Goal: Transaction & Acquisition: Purchase product/service

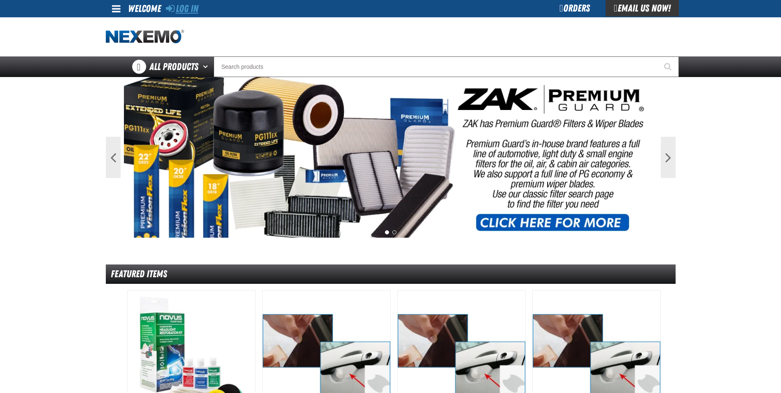
click at [191, 9] on link "Log In" at bounding box center [182, 9] width 33 height 12
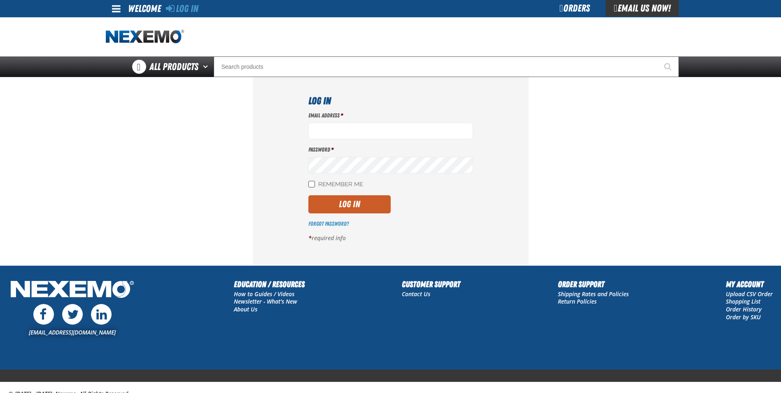
type input "jrocha@capitolchevy.com"
click at [313, 182] on input "Remember Me" at bounding box center [311, 184] width 7 height 7
checkbox input "true"
click at [315, 200] on button "Log In" at bounding box center [349, 204] width 82 height 18
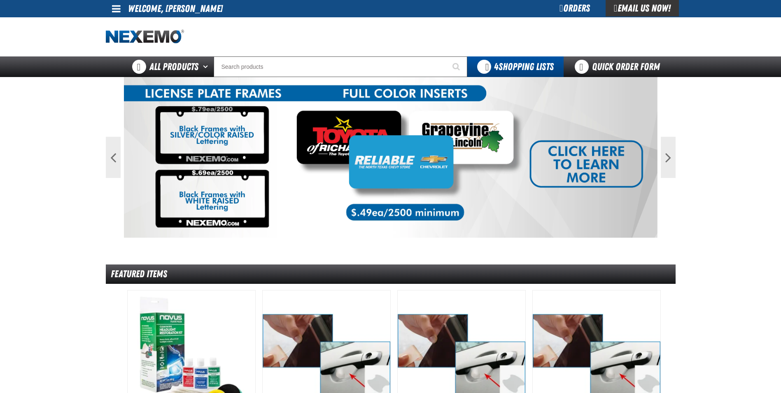
click at [558, 11] on div "Orders" at bounding box center [575, 8] width 62 height 16
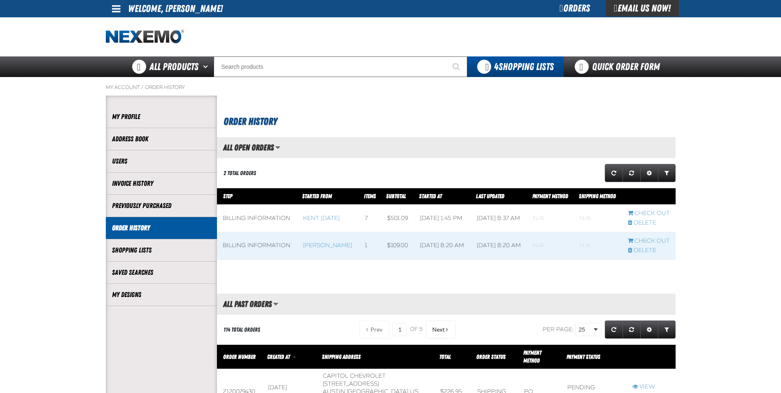
scroll to position [0, 0]
click at [147, 213] on li "Previously Purchased" at bounding box center [161, 206] width 111 height 22
click at [129, 203] on link "Previously Purchased" at bounding box center [161, 205] width 99 height 9
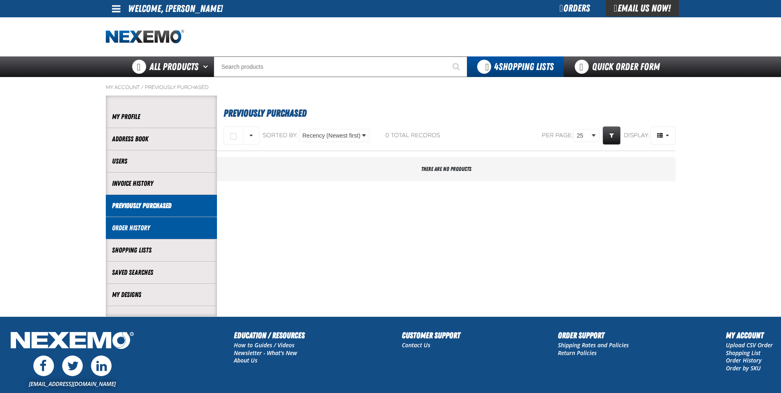
click at [152, 233] on li "Order History" at bounding box center [161, 228] width 111 height 22
click at [144, 230] on link "Order History" at bounding box center [161, 227] width 99 height 9
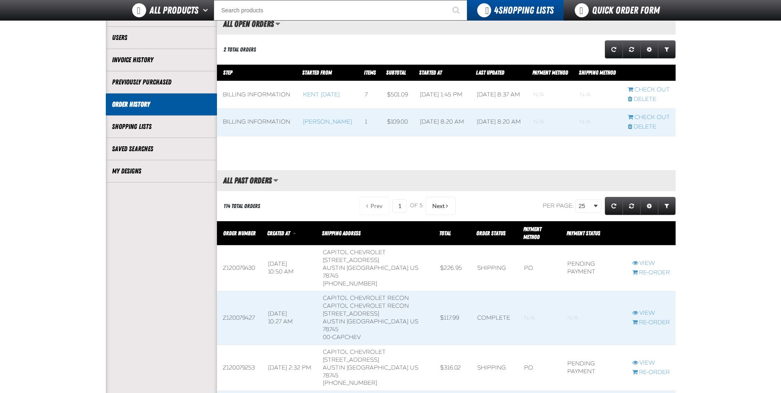
scroll to position [288, 0]
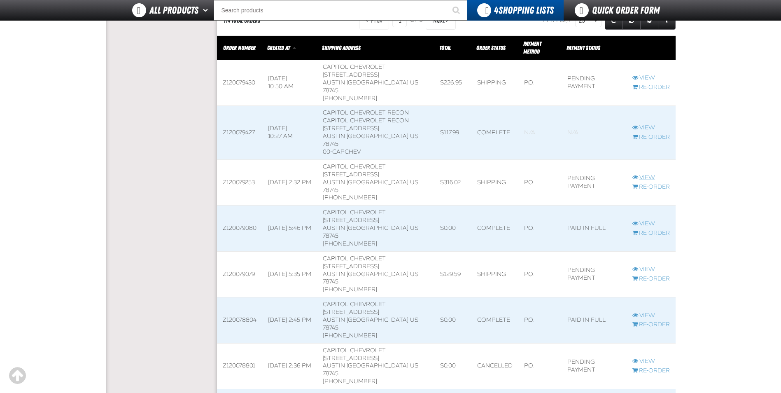
click at [641, 177] on link "View" at bounding box center [650, 178] width 37 height 8
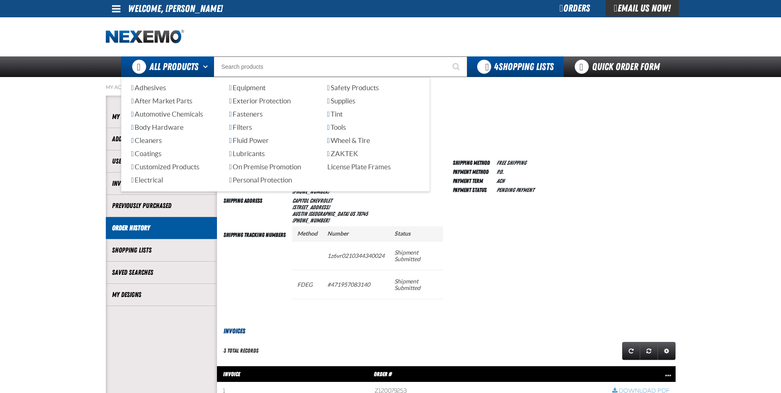
click at [161, 64] on span "All Products" at bounding box center [173, 66] width 49 height 15
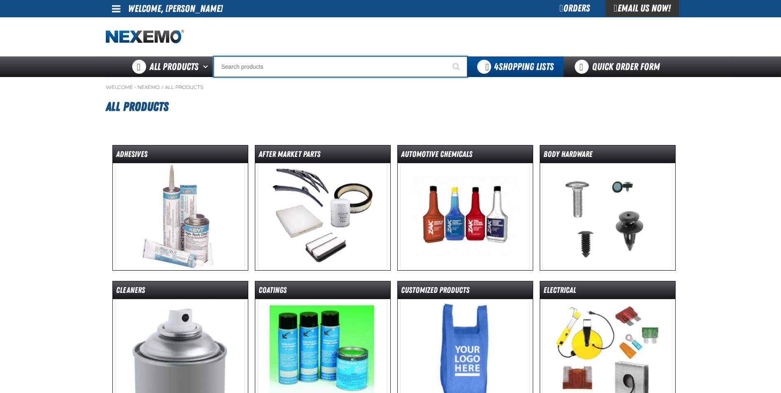
click at [246, 67] on input "Search" at bounding box center [341, 66] width 254 height 21
type input "we"
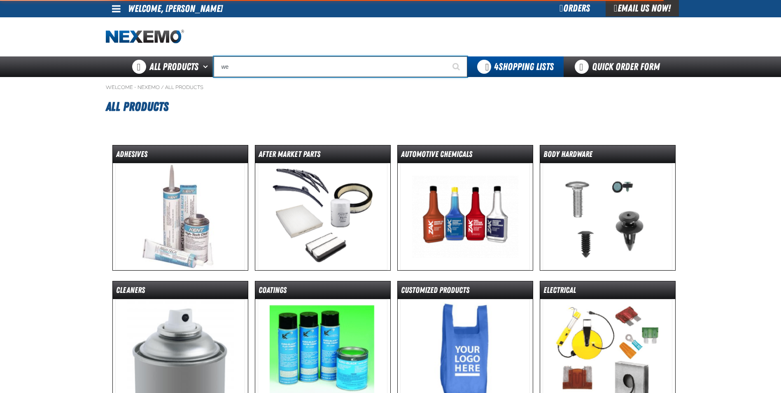
type input "we FINANCE"
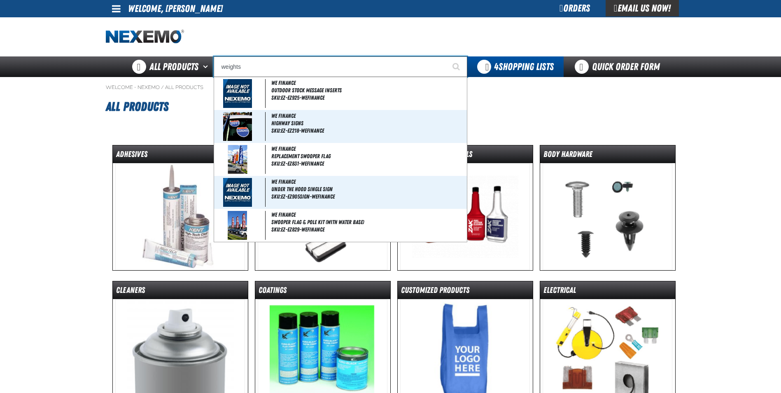
type input "weights"
click at [447, 56] on button "Start Searching" at bounding box center [457, 66] width 21 height 21
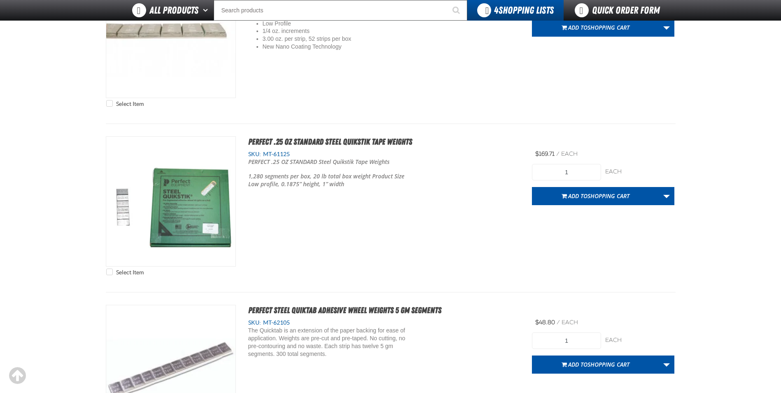
scroll to position [247, 0]
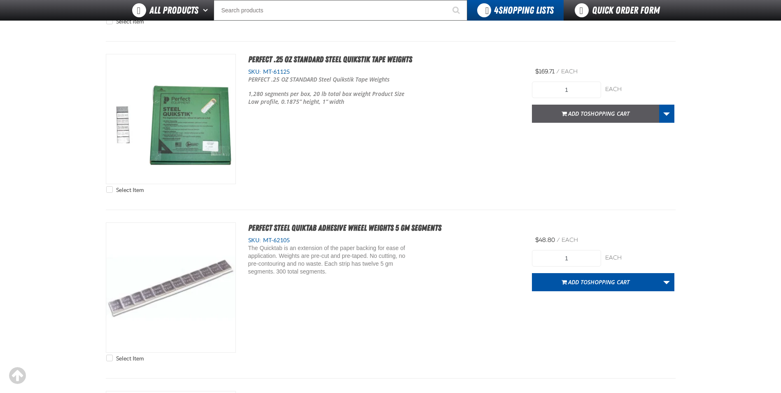
click at [585, 118] on button "Add to Shopping Cart" at bounding box center [595, 114] width 127 height 18
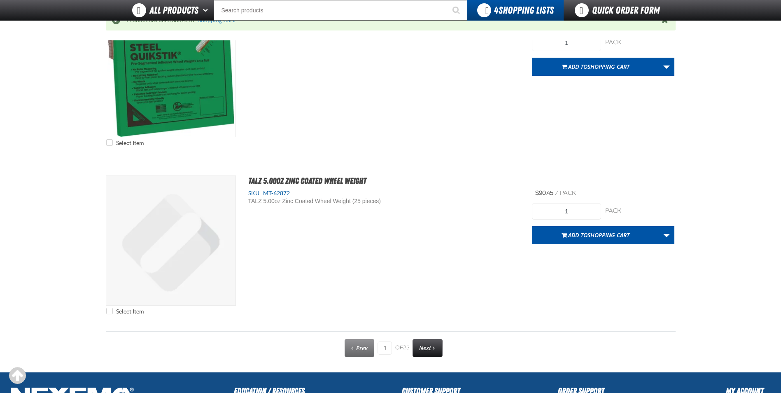
scroll to position [3950, 0]
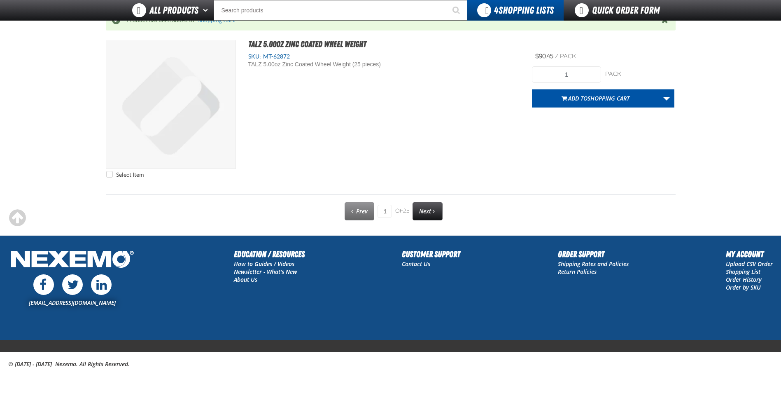
click at [423, 215] on link "Next" at bounding box center [427, 211] width 30 height 18
type input "2"
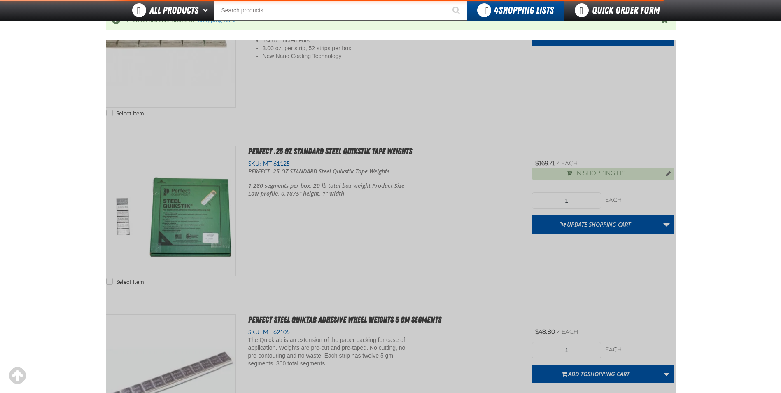
scroll to position [115, 0]
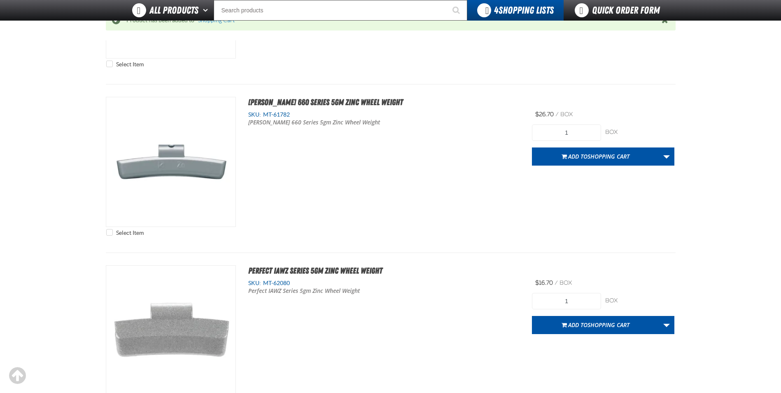
scroll to position [3284, 0]
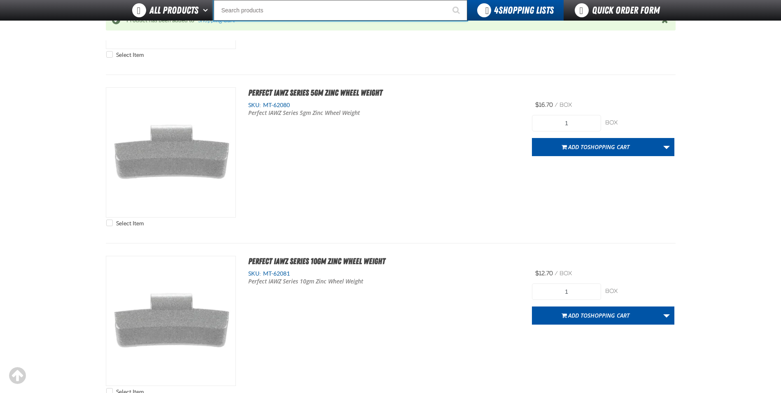
click at [272, 13] on input "Search" at bounding box center [341, 10] width 254 height 21
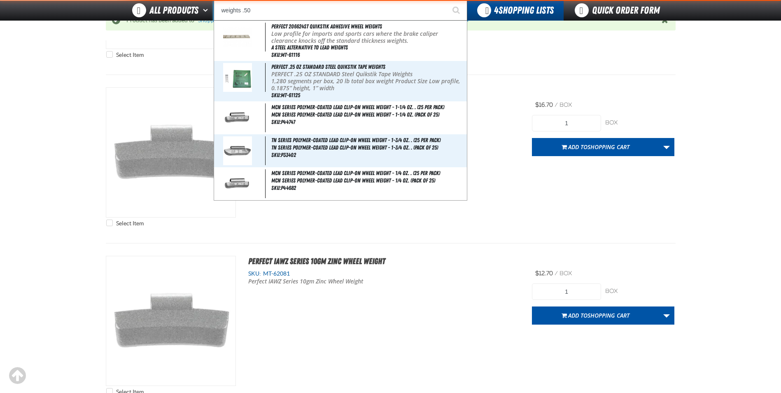
type input "weights .50"
click at [447, 0] on button "Start Searching" at bounding box center [457, 10] width 21 height 21
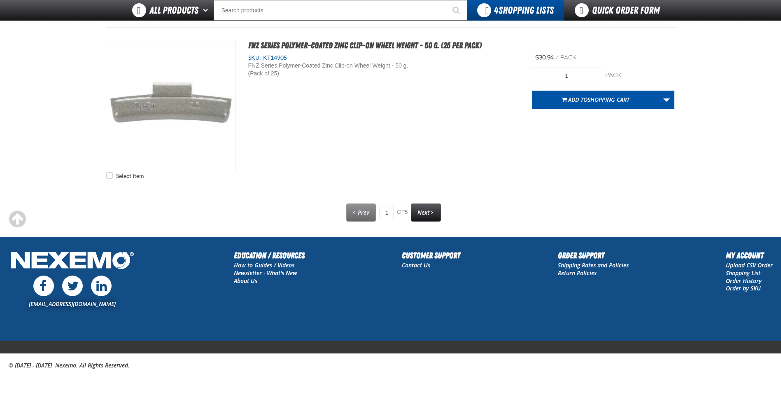
scroll to position [4149, 0]
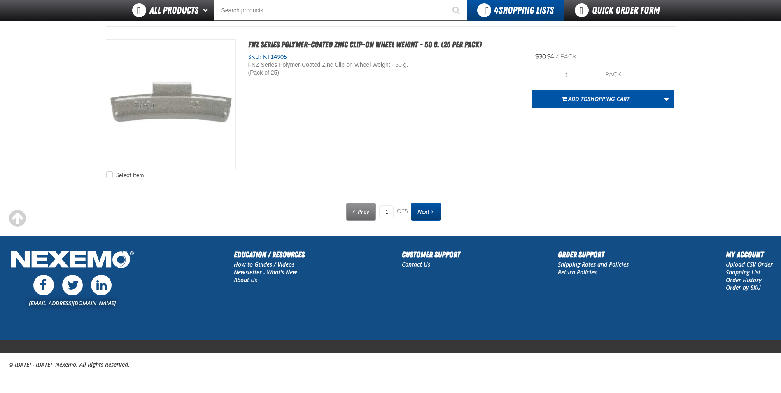
click at [423, 202] on div "Prev 1 of 5 Next" at bounding box center [391, 211] width 570 height 21
click at [421, 205] on link "Next" at bounding box center [426, 211] width 30 height 18
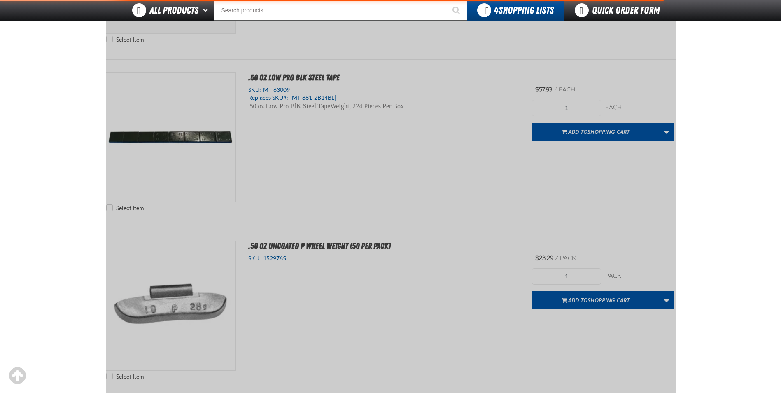
scroll to position [115, 0]
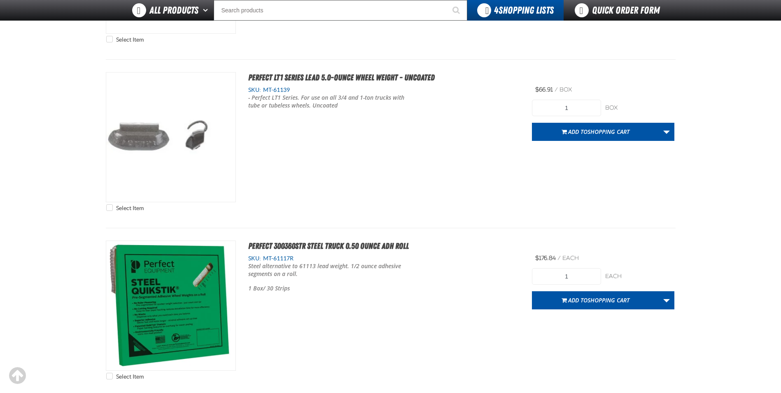
scroll to position [3169, 0]
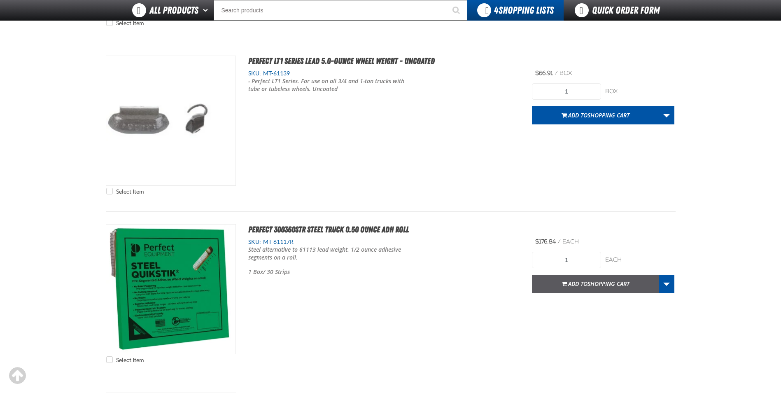
click at [580, 287] on span "Add to Shopping Cart" at bounding box center [598, 283] width 61 height 8
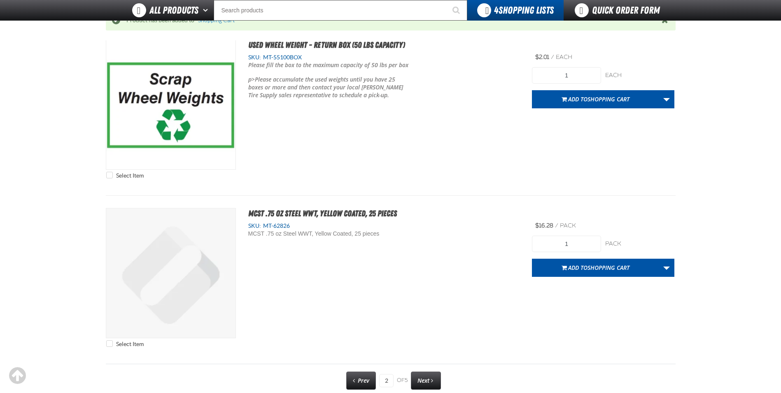
scroll to position [4115, 0]
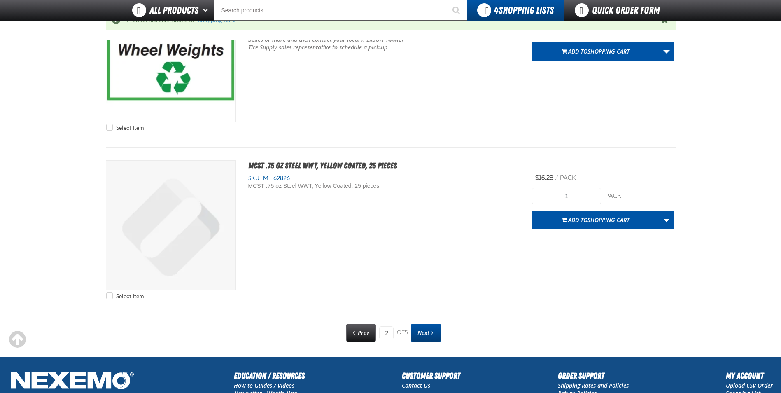
click at [437, 334] on link "Next" at bounding box center [426, 332] width 30 height 18
type input "3"
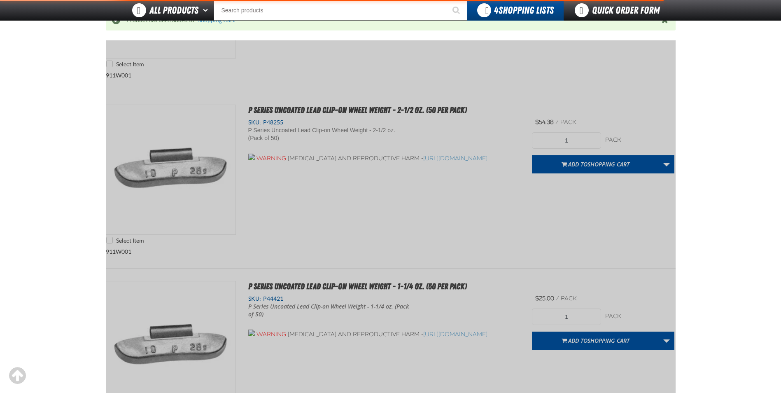
scroll to position [115, 0]
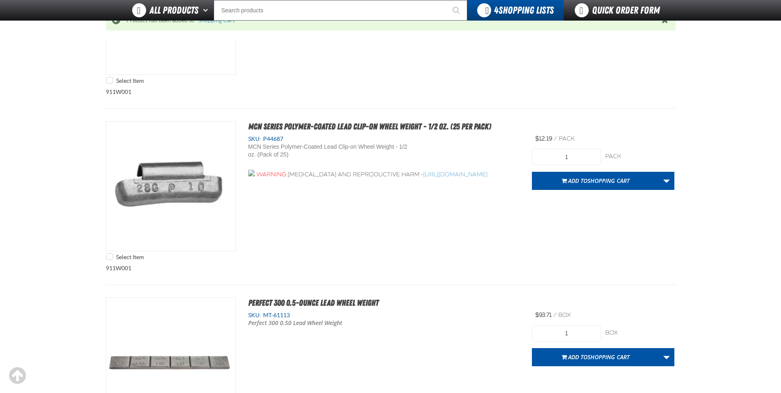
scroll to position [2296, 0]
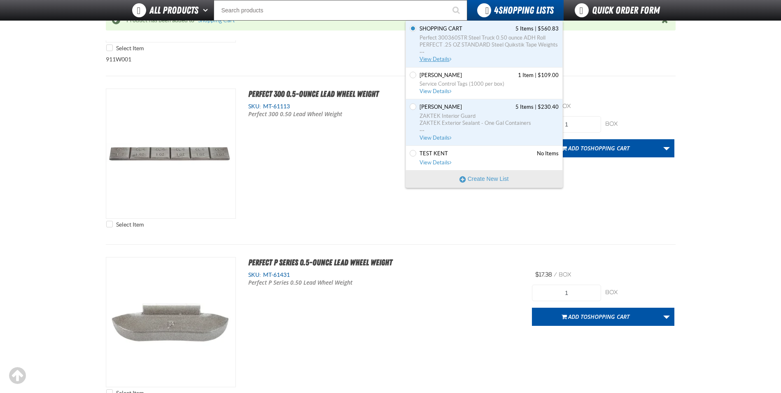
click at [468, 41] on span "PERFECT .25 OZ STANDARD Steel Quikstik Tape Weights" at bounding box center [488, 44] width 139 height 7
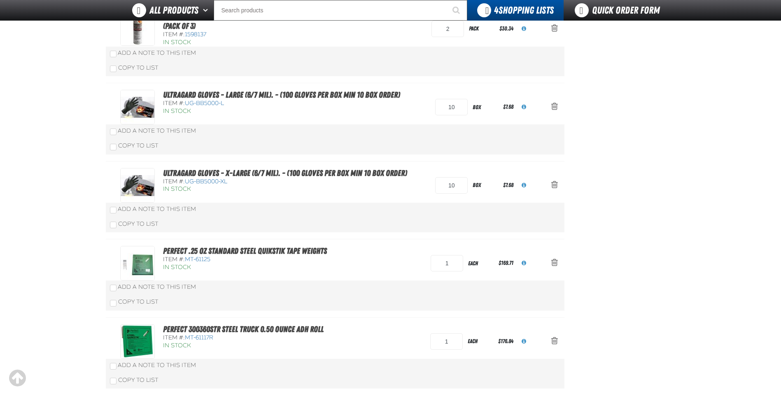
scroll to position [123, 0]
click at [551, 186] on span "Action Remove Ultragard gloves - X-Large (6/7 mil). - (100 gloves per box MIN 1…" at bounding box center [554, 185] width 7 height 8
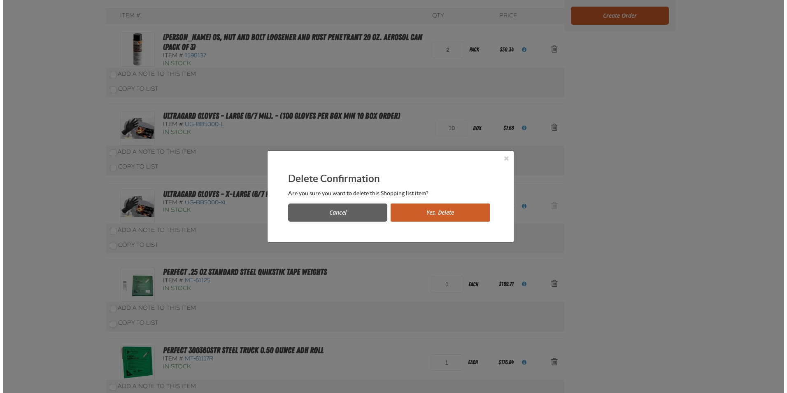
scroll to position [0, 0]
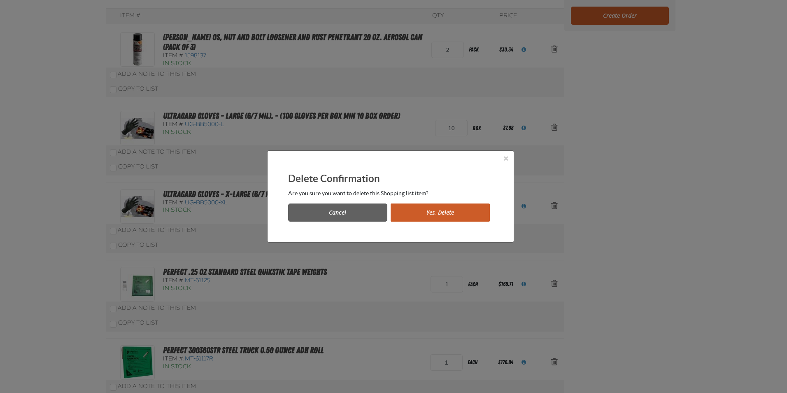
click at [432, 205] on button "Yes, Delete" at bounding box center [440, 212] width 99 height 18
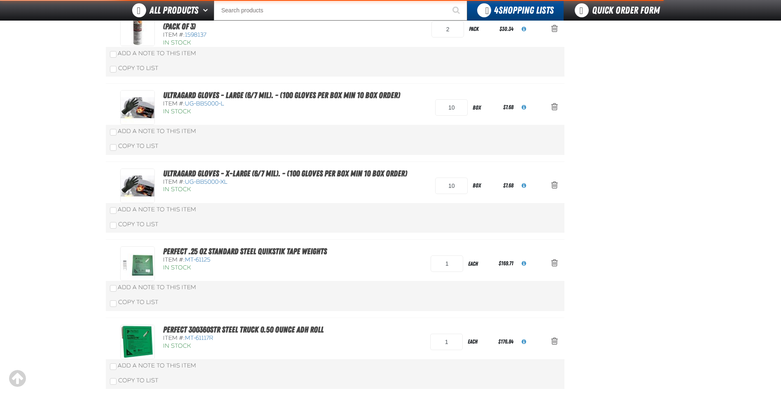
scroll to position [164, 0]
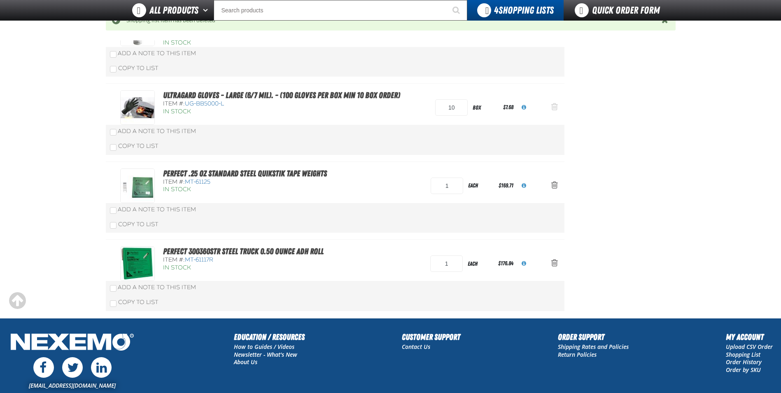
click at [554, 107] on span "Action Remove Ultragard gloves - Large (6/7 mil). - (100 gloves per box MIN 10 …" at bounding box center [554, 106] width 7 height 8
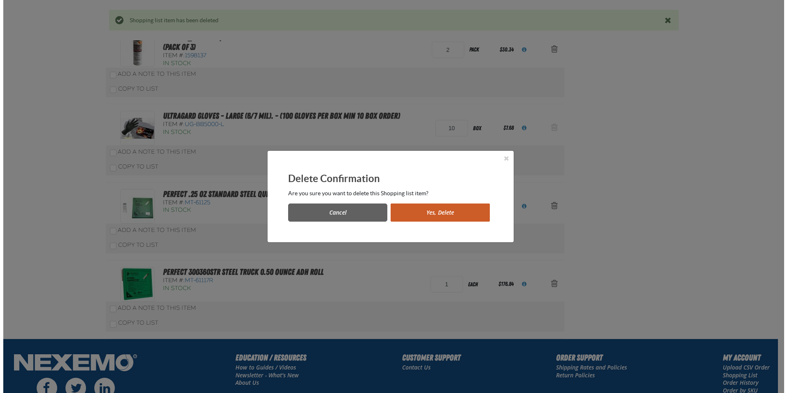
scroll to position [0, 0]
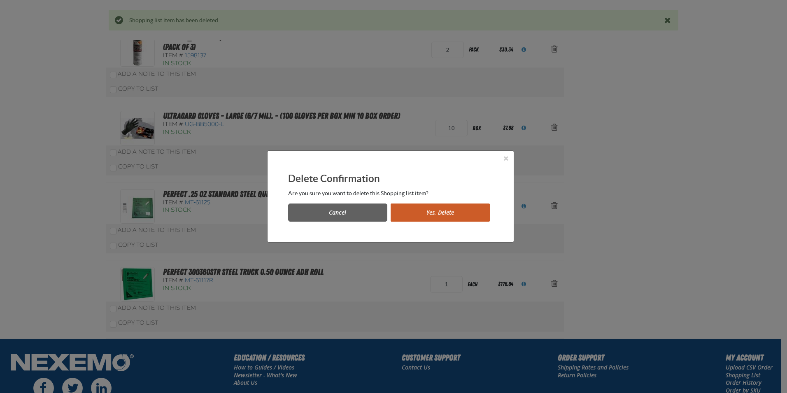
click at [407, 212] on button "Yes, Delete" at bounding box center [440, 212] width 99 height 18
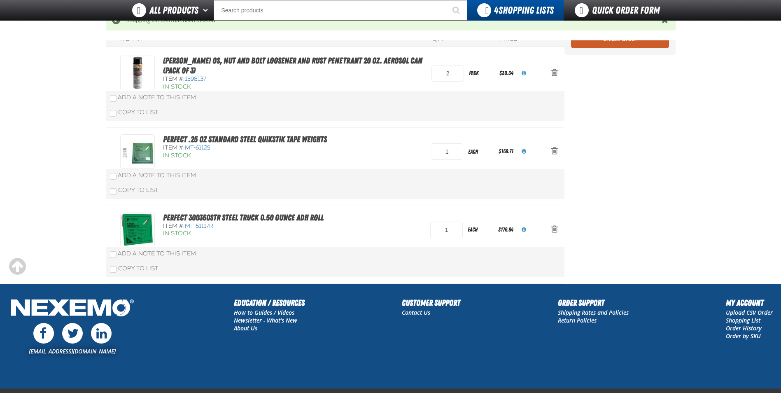
scroll to position [40, 0]
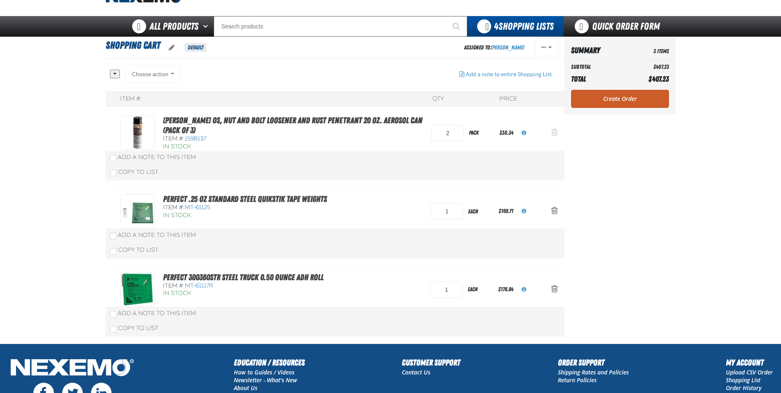
click at [557, 134] on span "Action Remove Rusty OS, Nut and Bolt Loosener and Rust Penetrant 20 oz. Aerosol…" at bounding box center [554, 132] width 7 height 8
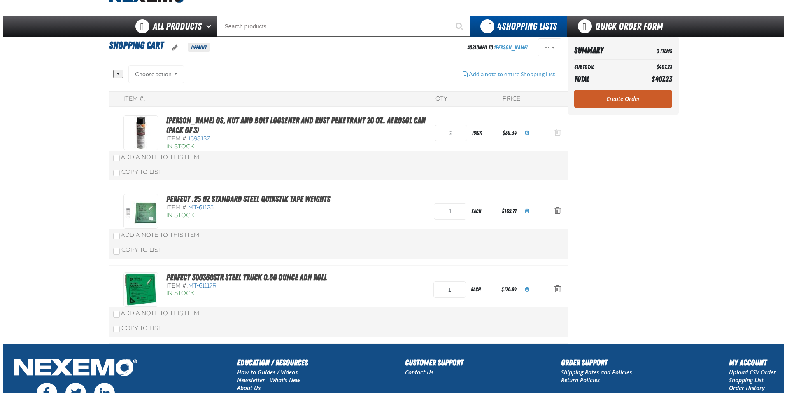
scroll to position [0, 0]
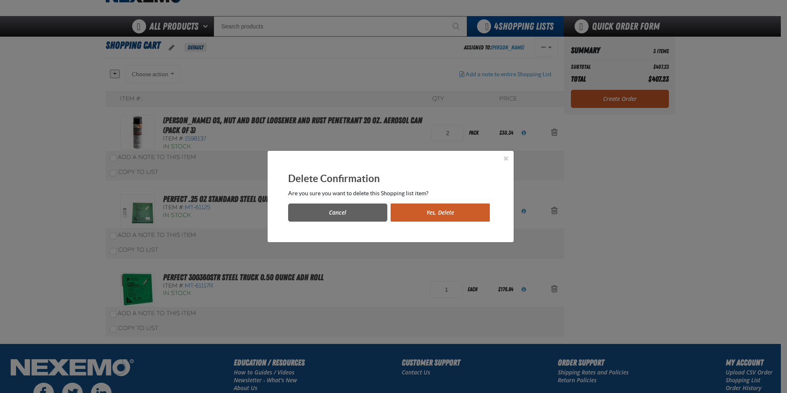
click at [421, 208] on button "Yes, Delete" at bounding box center [440, 212] width 99 height 18
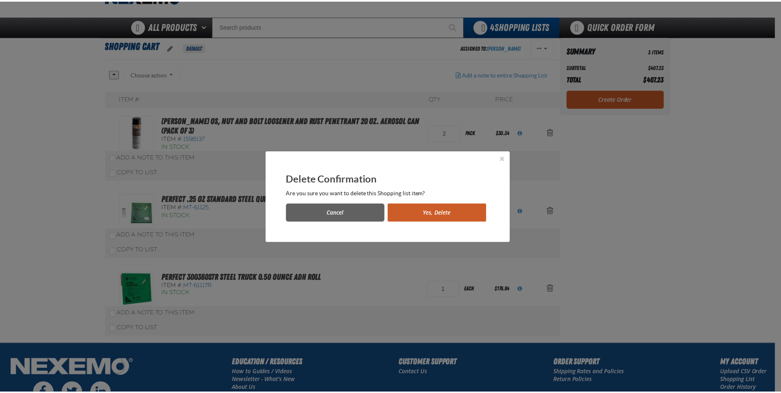
scroll to position [40, 0]
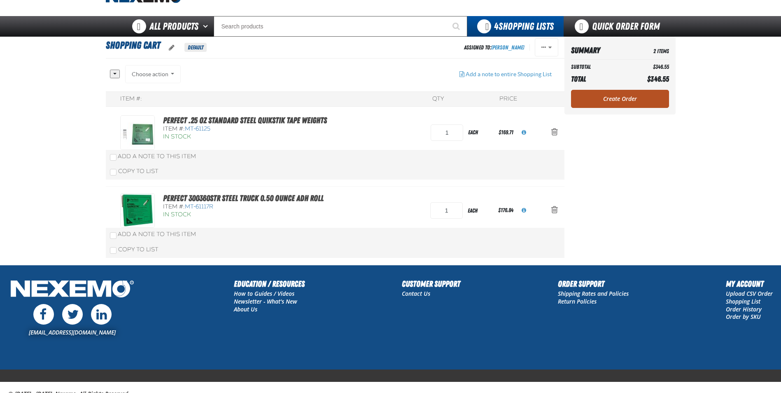
click at [619, 139] on aside "Summary 2 Items Subtotal $346.55 Total $346.55 Loading... Create Order" at bounding box center [619, 151] width 111 height 228
click at [615, 103] on link "Create Order" at bounding box center [620, 99] width 98 height 18
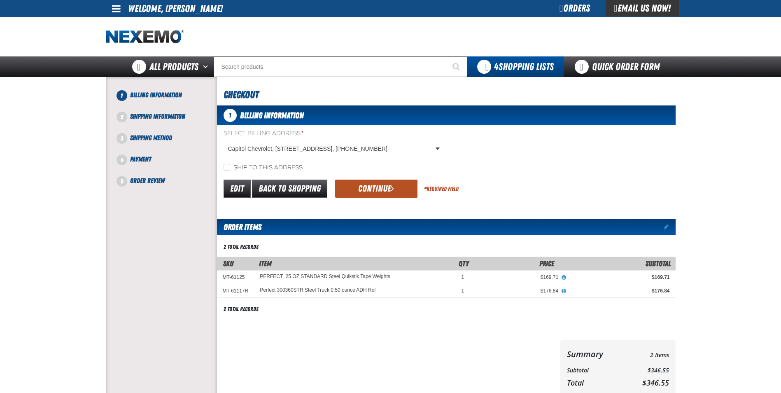
click at [393, 194] on button "Continue" at bounding box center [376, 188] width 82 height 18
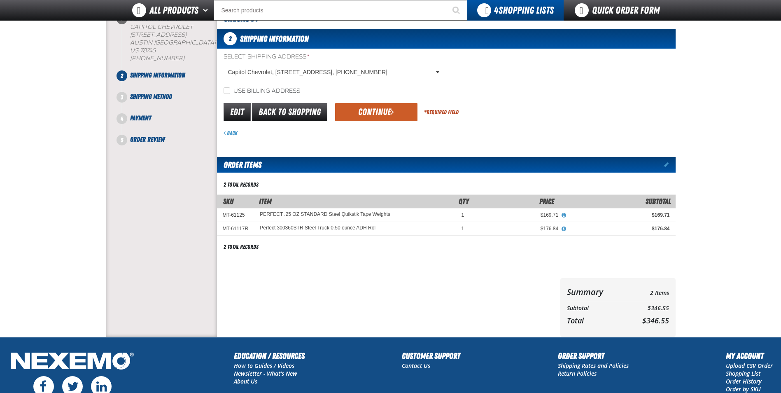
scroll to position [41, 0]
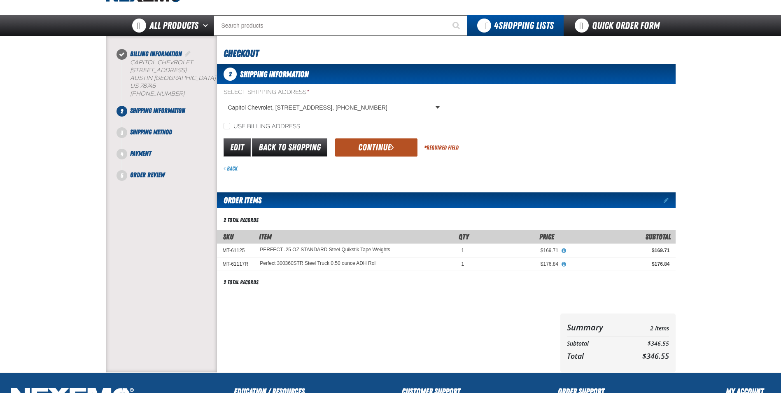
click at [361, 146] on button "Continue" at bounding box center [376, 147] width 82 height 18
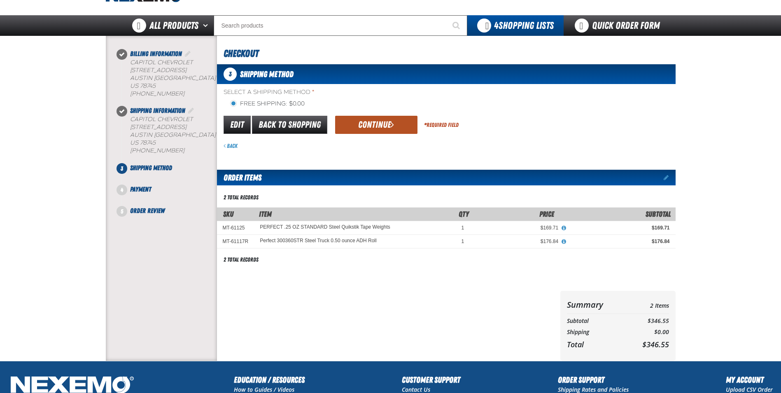
click at [370, 123] on button "Continue" at bounding box center [376, 125] width 82 height 18
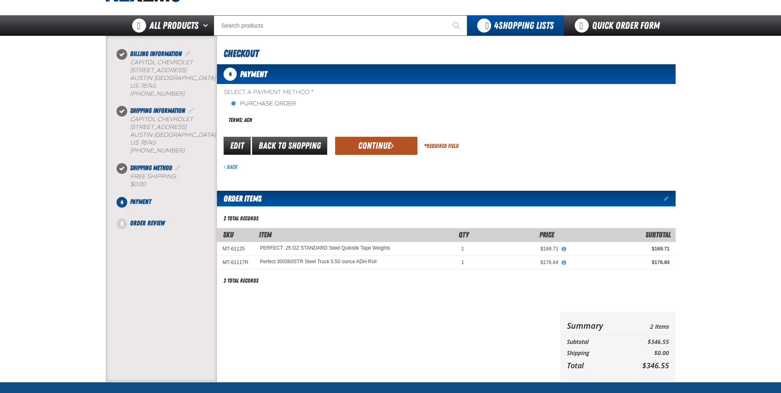
click at [370, 147] on button "Continue" at bounding box center [376, 146] width 82 height 18
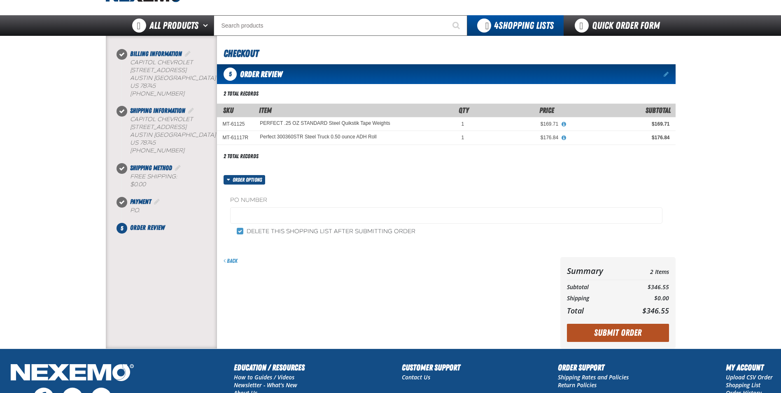
click at [618, 340] on button "Submit Order" at bounding box center [618, 332] width 102 height 18
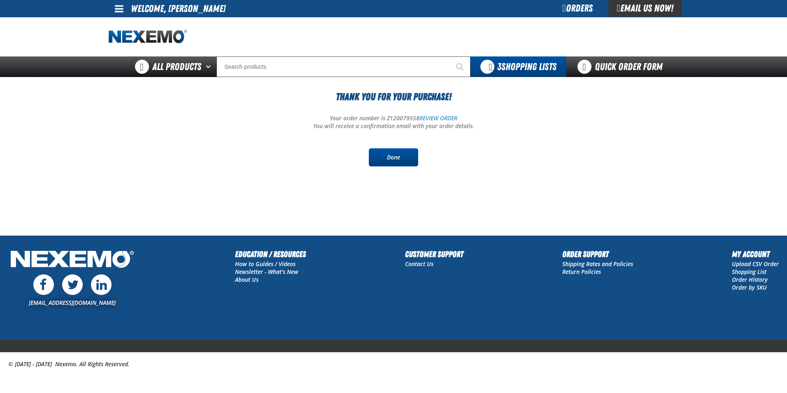
click at [391, 151] on link "Done" at bounding box center [393, 157] width 49 height 18
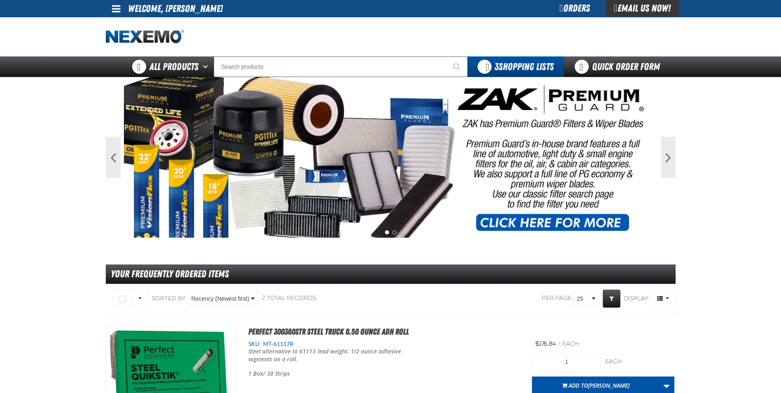
click at [565, 7] on div "Orders" at bounding box center [575, 8] width 62 height 16
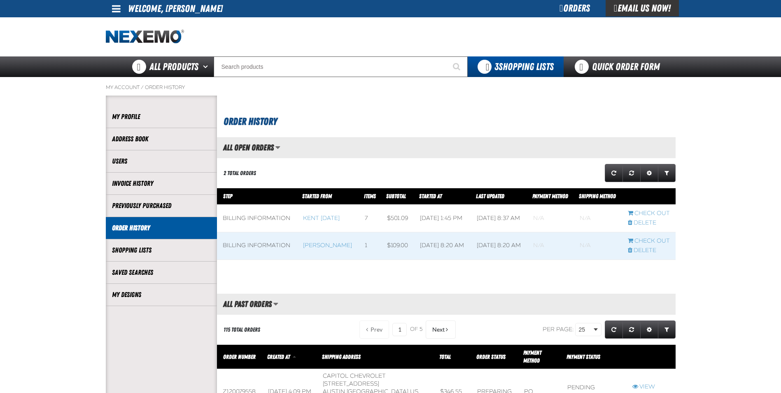
scroll to position [0, 0]
click at [141, 235] on li "Order History" at bounding box center [161, 228] width 111 height 22
click at [140, 226] on link "Order History" at bounding box center [161, 227] width 99 height 9
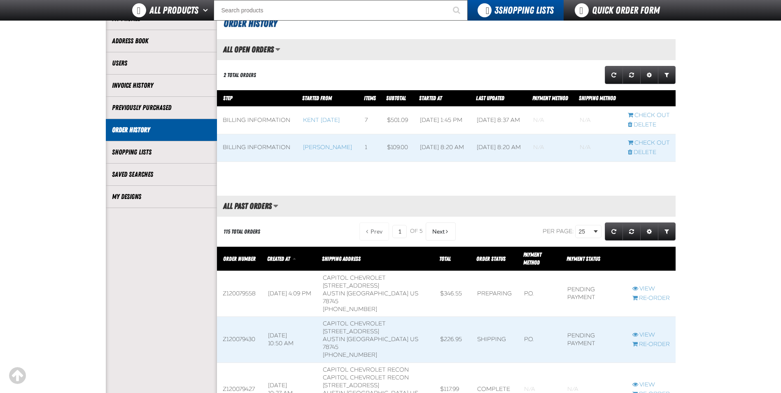
scroll to position [82, 0]
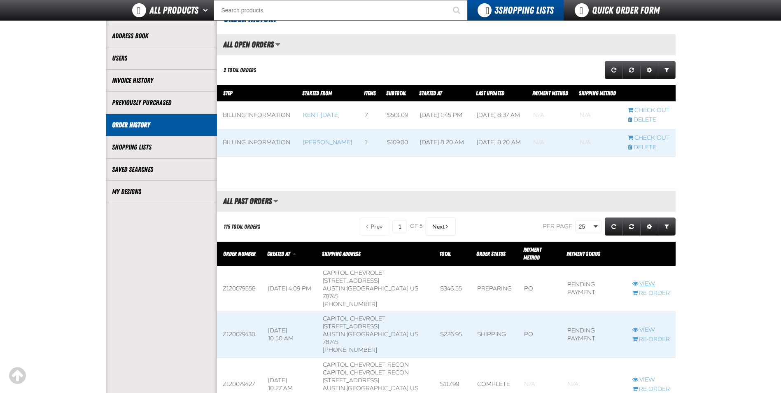
click at [643, 282] on link "View" at bounding box center [650, 284] width 37 height 8
